Goal: Check status: Check status

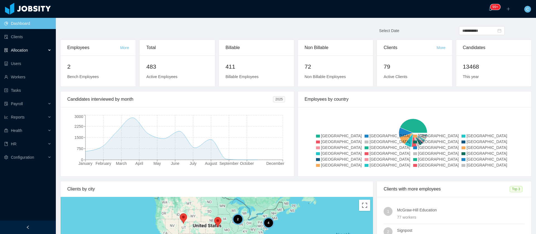
click at [33, 49] on div "Allocation" at bounding box center [28, 50] width 56 height 11
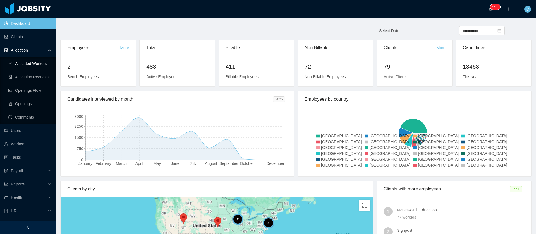
click at [33, 66] on link "Allocated Workers" at bounding box center [29, 63] width 43 height 11
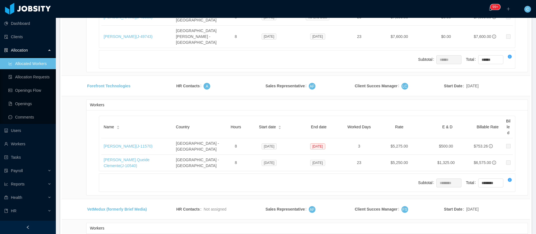
scroll to position [9384, 0]
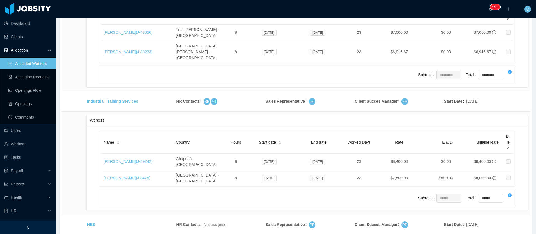
click at [324, 141] on li "500 / page" at bounding box center [508, 192] width 26 height 9
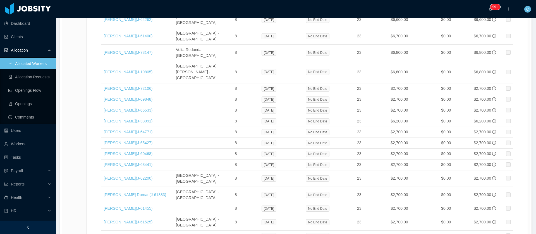
scroll to position [12335, 0]
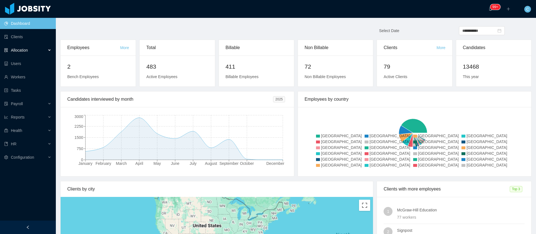
click at [28, 50] on span "Allocation" at bounding box center [19, 50] width 17 height 4
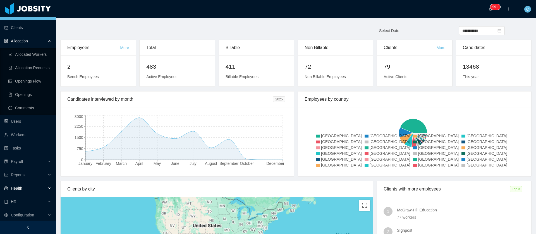
scroll to position [10, 0]
click at [12, 175] on span "Reports" at bounding box center [18, 174] width 14 height 4
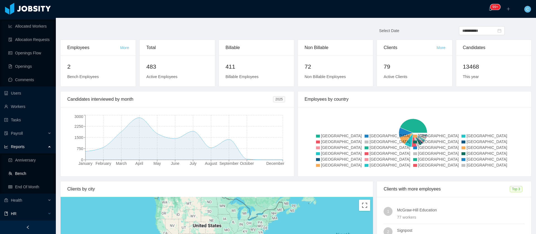
scroll to position [50, 0]
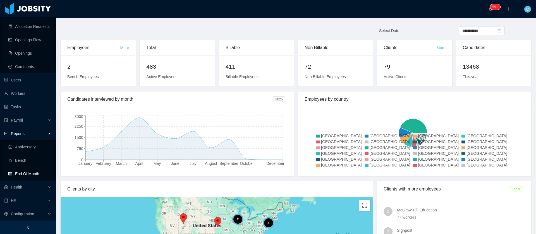
click at [28, 178] on link "End Of Month" at bounding box center [29, 173] width 43 height 11
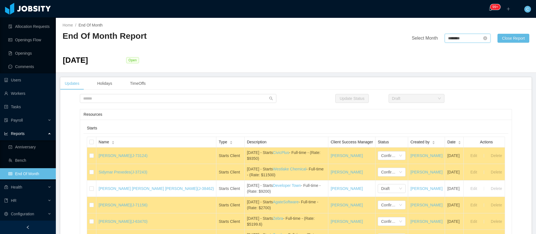
click at [456, 38] on input "********" at bounding box center [467, 38] width 46 height 9
click at [499, 88] on link "Sep" at bounding box center [498, 87] width 11 height 7
type input "********"
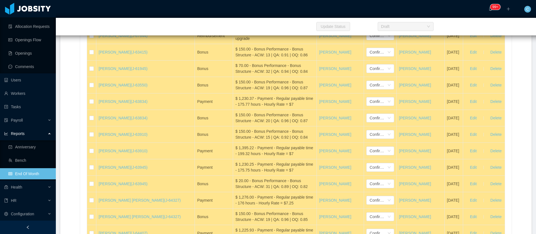
scroll to position [12164, 0]
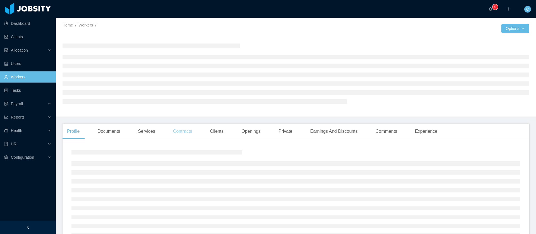
click at [186, 134] on div "Contracts" at bounding box center [182, 132] width 28 height 16
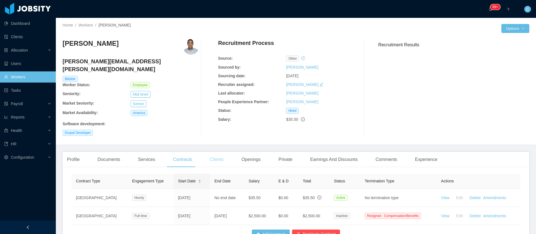
click at [217, 152] on div "Clients" at bounding box center [216, 160] width 23 height 16
